Goal: Task Accomplishment & Management: Manage account settings

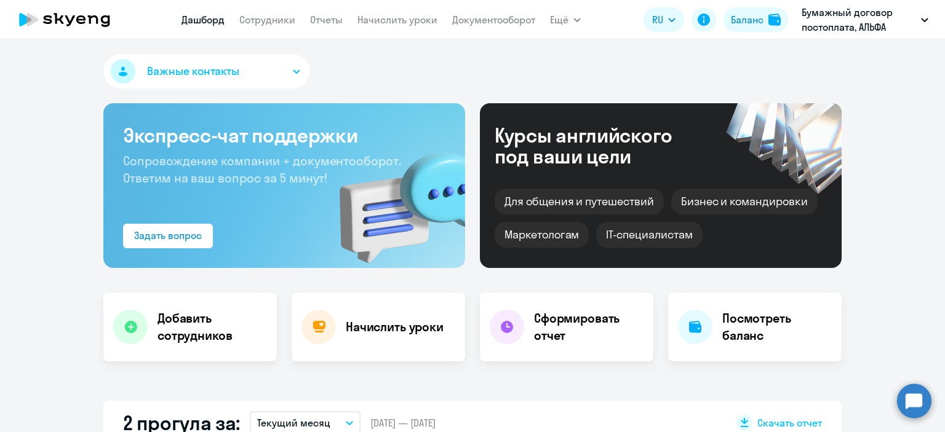
select select "30"
click at [362, 331] on h4 "Начислить уроки" at bounding box center [395, 327] width 98 height 17
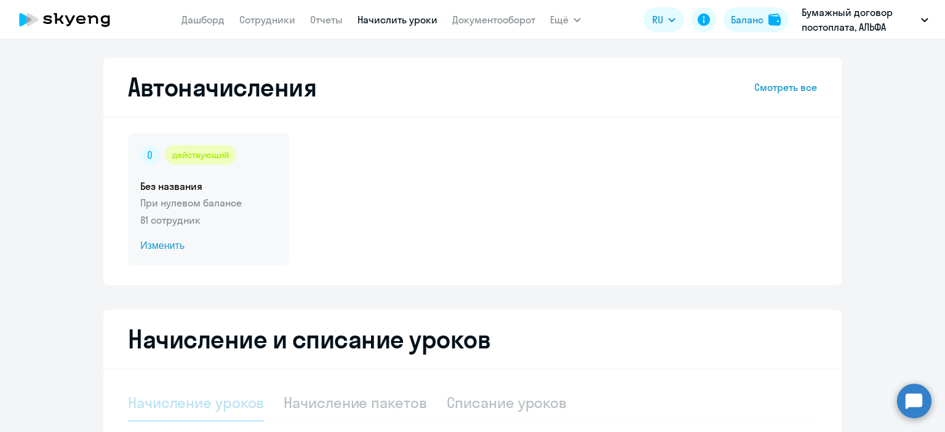
select select "10"
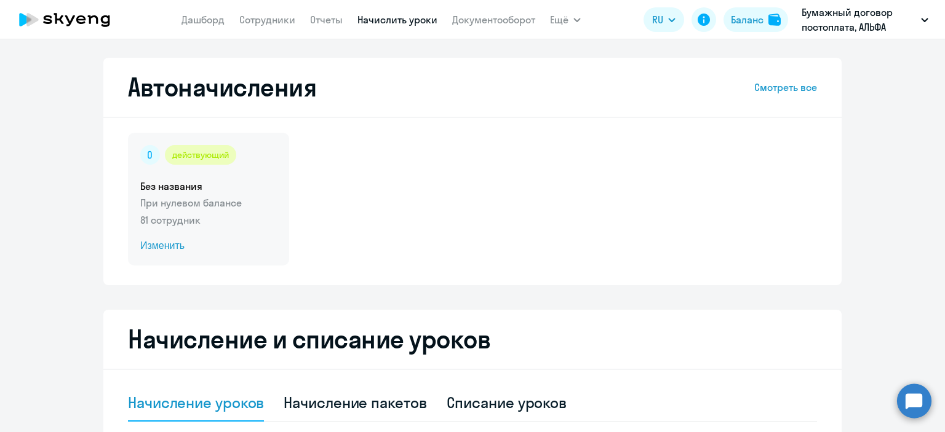
click at [157, 247] on span "Изменить" at bounding box center [208, 246] width 137 height 15
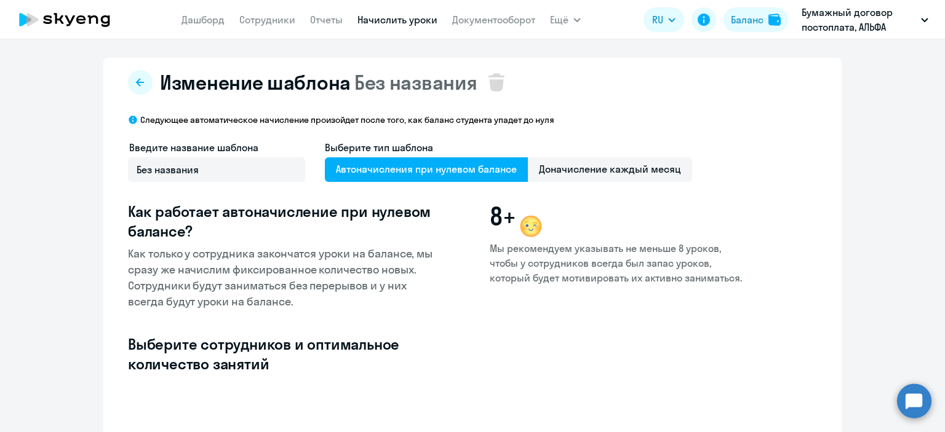
select select "10"
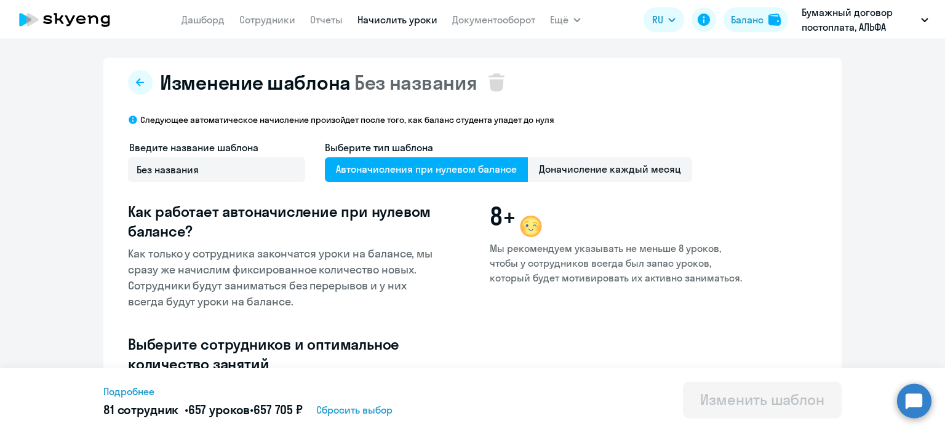
scroll to position [307, 0]
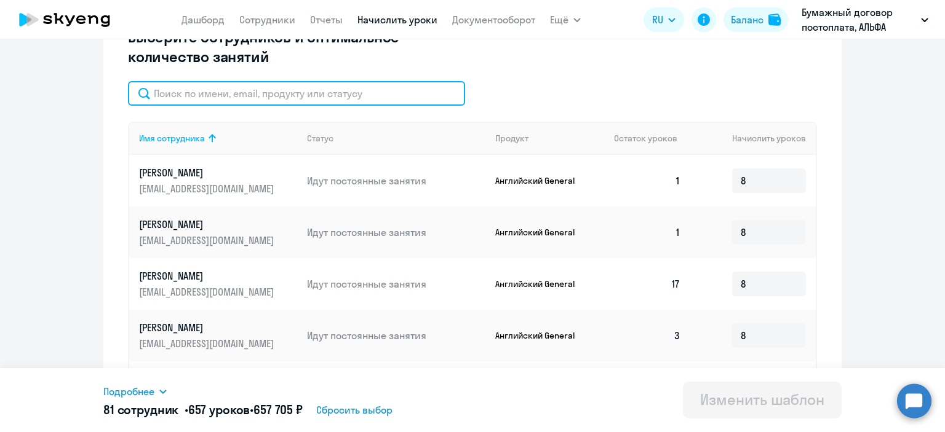
click at [207, 94] on input "text" at bounding box center [296, 93] width 337 height 25
click at [210, 90] on input "text" at bounding box center [296, 93] width 337 height 25
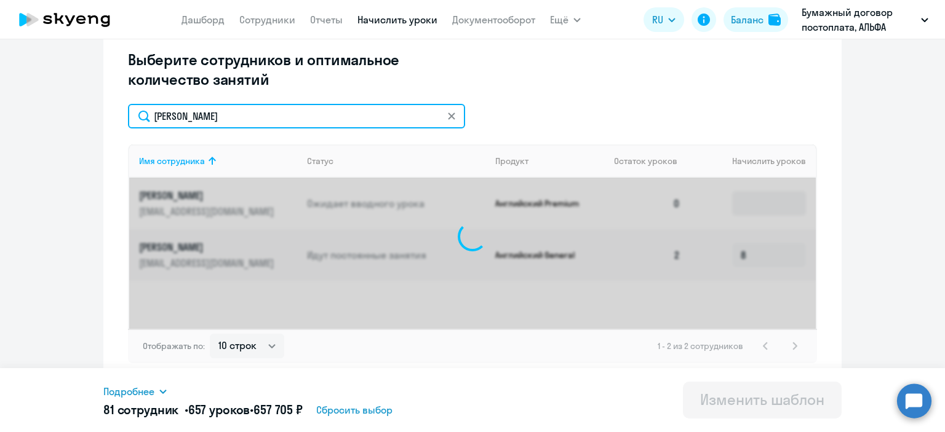
scroll to position [285, 0]
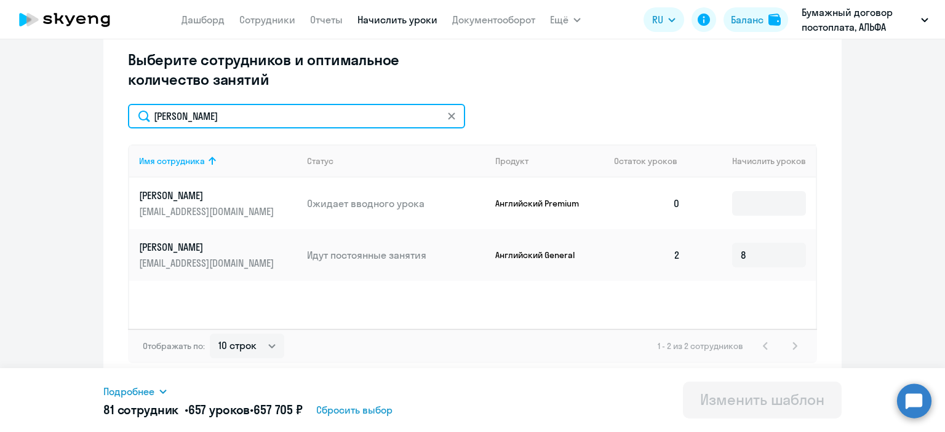
type input "василь"
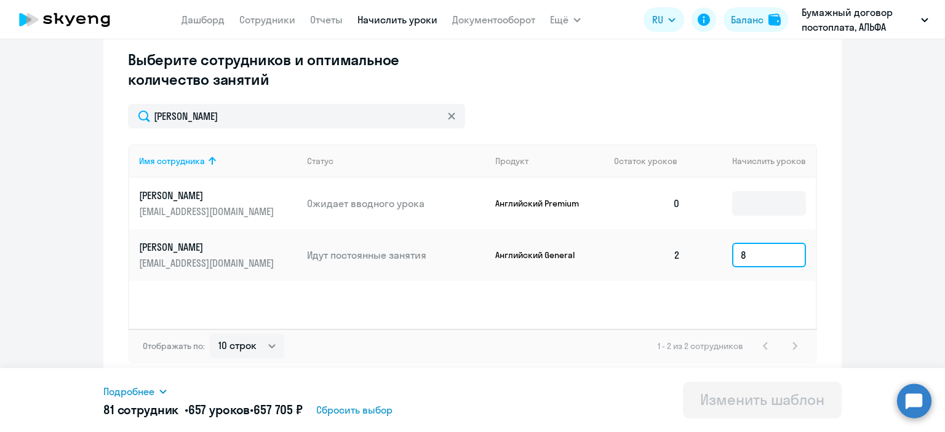
drag, startPoint x: 718, startPoint y: 254, endPoint x: 698, endPoint y: 253, distance: 19.7
click at [699, 253] on td "8" at bounding box center [752, 255] width 125 height 52
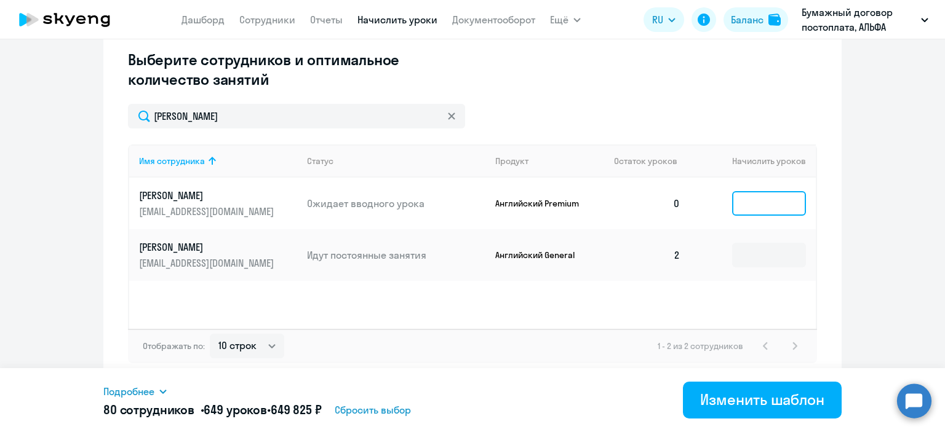
click at [742, 202] on input at bounding box center [769, 203] width 74 height 25
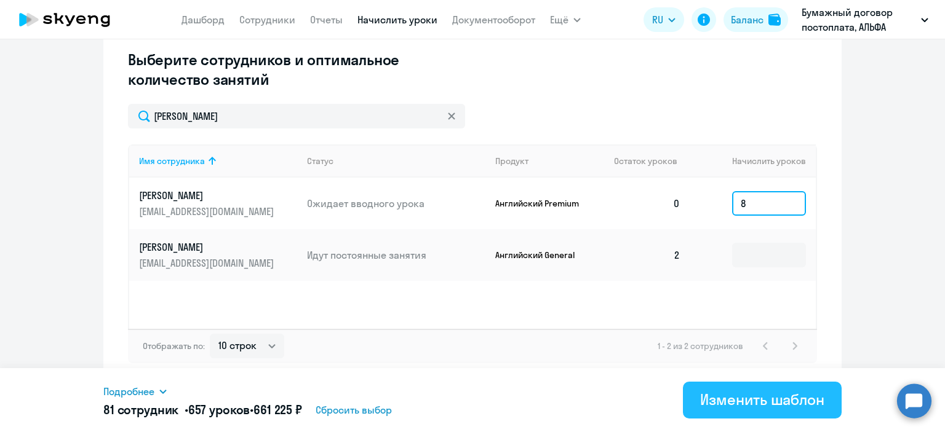
type input "8"
click at [739, 405] on div "Изменить шаблон" at bounding box center [762, 400] width 124 height 20
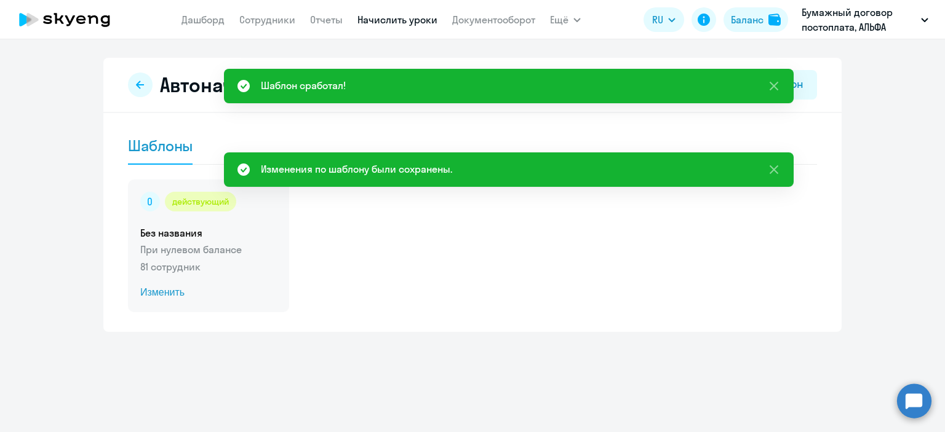
click at [157, 295] on span "Изменить" at bounding box center [208, 292] width 137 height 15
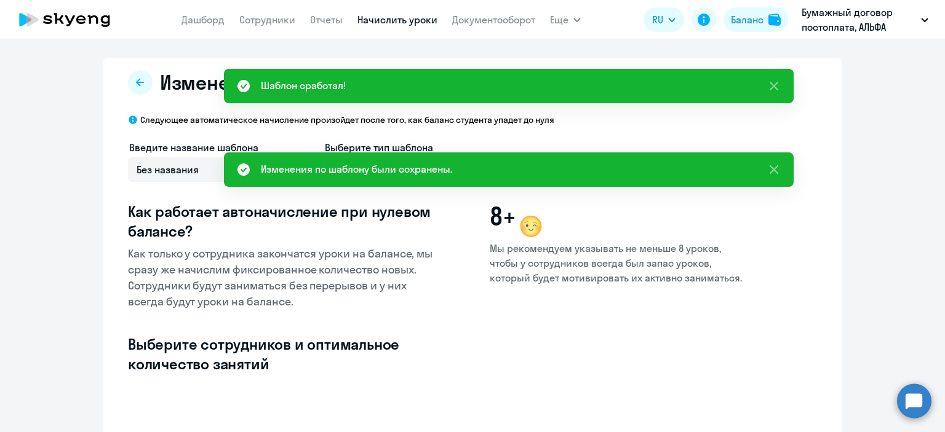
select select "10"
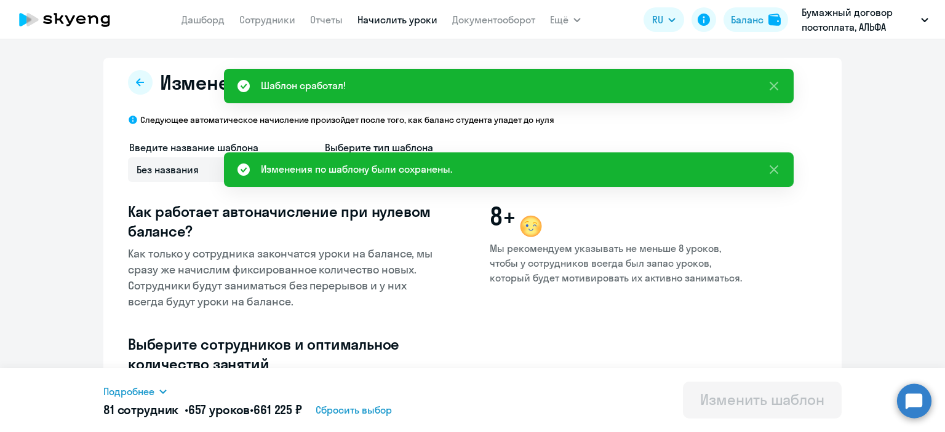
scroll to position [246, 0]
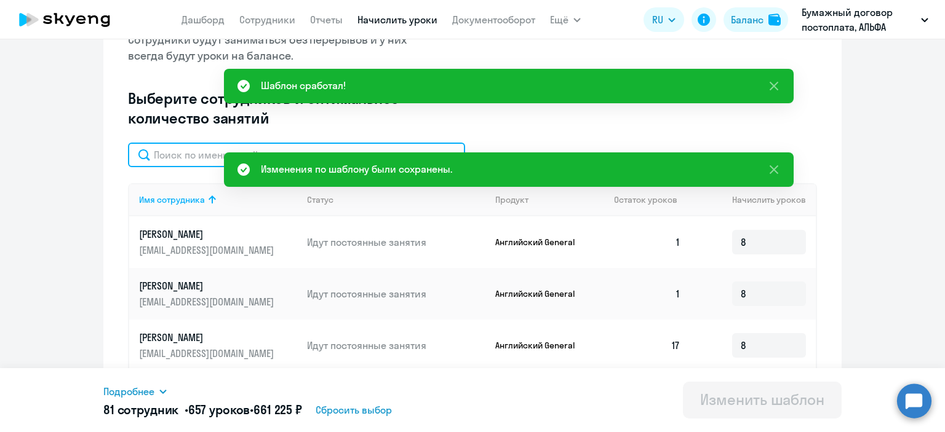
click at [174, 149] on input "text" at bounding box center [296, 155] width 337 height 25
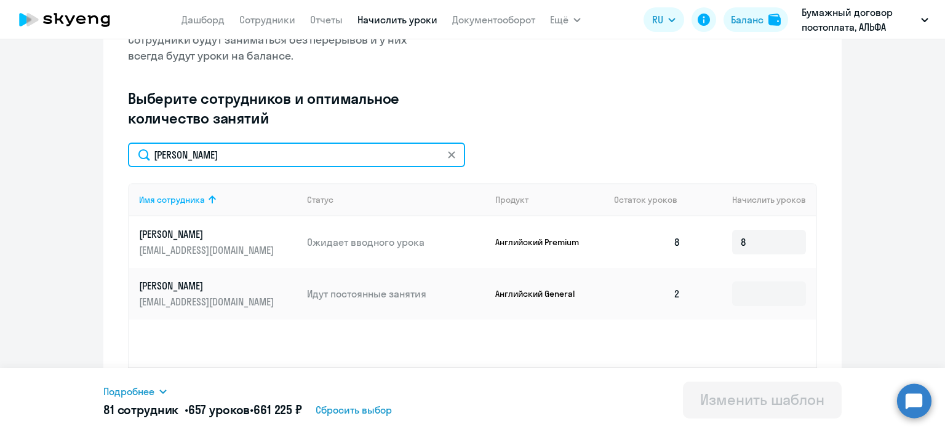
type input "василь"
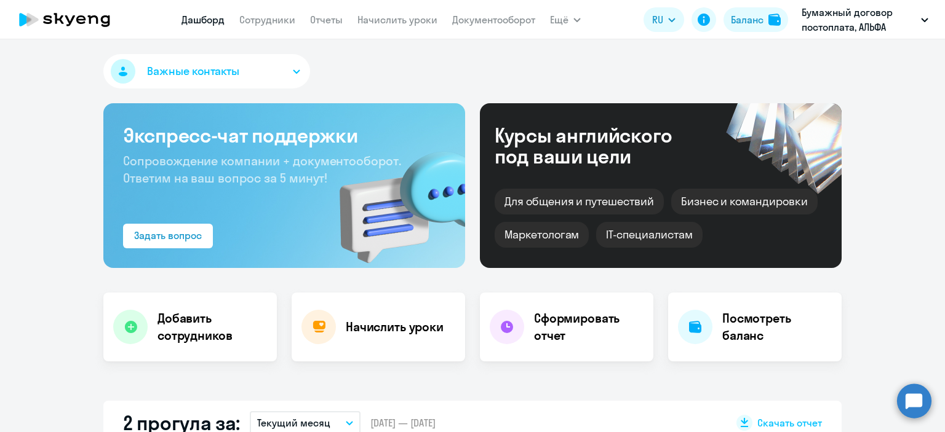
select select "30"
click at [472, 21] on link "Документооборот" at bounding box center [493, 20] width 83 height 12
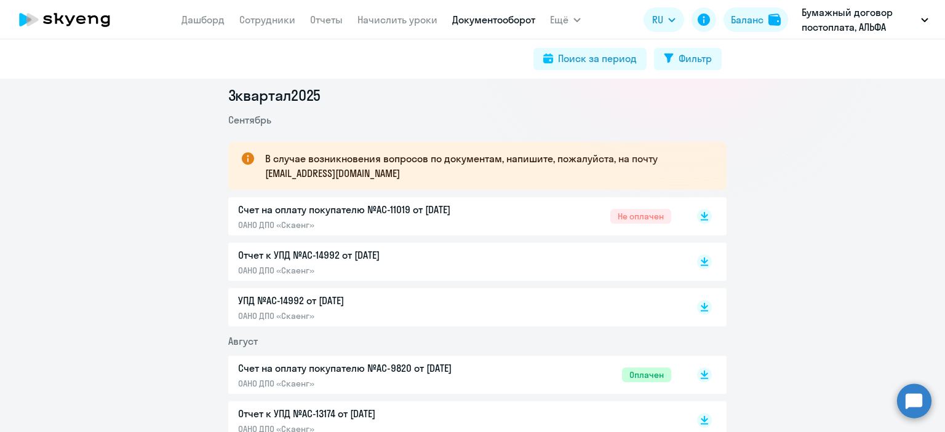
scroll to position [184, 0]
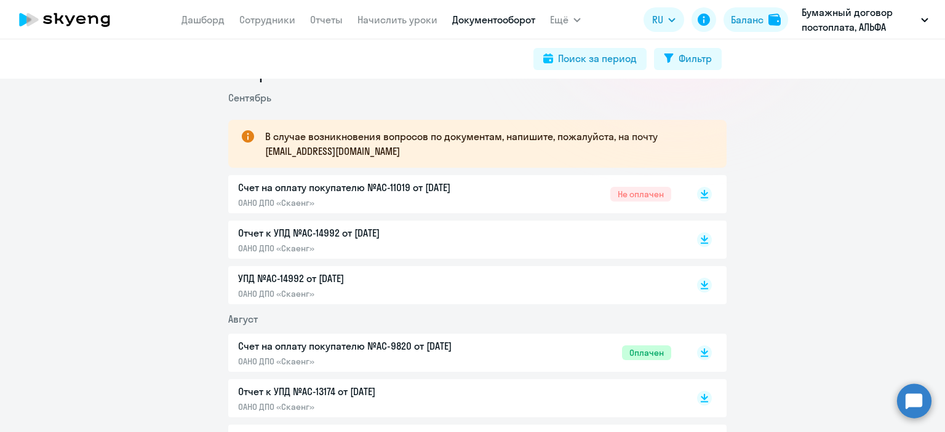
click at [322, 235] on p "Отчет к УПД №AC-14992 от [DATE]" at bounding box center [367, 233] width 258 height 15
